Goal: Task Accomplishment & Management: Manage account settings

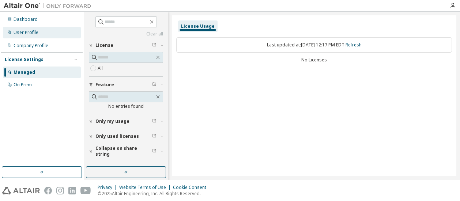
click at [35, 32] on div "User Profile" at bounding box center [26, 33] width 25 height 6
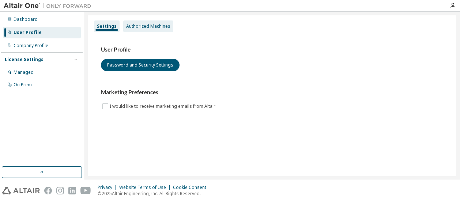
click at [144, 27] on div "Authorized Machines" at bounding box center [148, 26] width 44 height 6
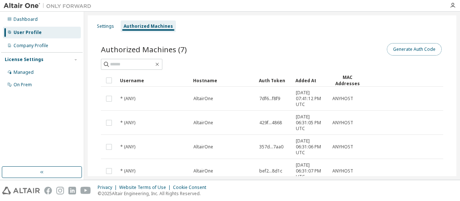
click at [402, 53] on button "Generate Auth Code" at bounding box center [414, 49] width 55 height 12
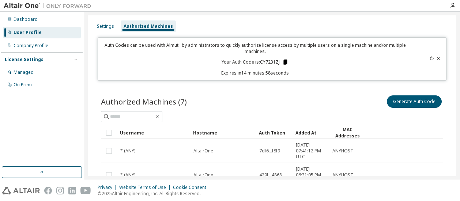
click at [283, 62] on icon at bounding box center [285, 62] width 4 height 5
drag, startPoint x: 201, startPoint y: 201, endPoint x: 152, endPoint y: 87, distance: 123.7
click at [283, 60] on icon at bounding box center [285, 62] width 4 height 5
click at [429, 57] on icon at bounding box center [431, 58] width 4 height 4
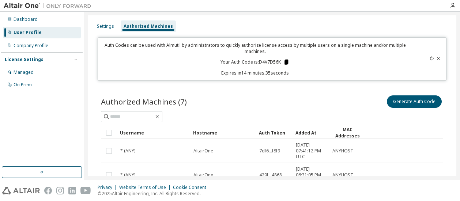
click at [284, 62] on icon at bounding box center [286, 62] width 4 height 5
